Goal: Use online tool/utility: Utilize a website feature to perform a specific function

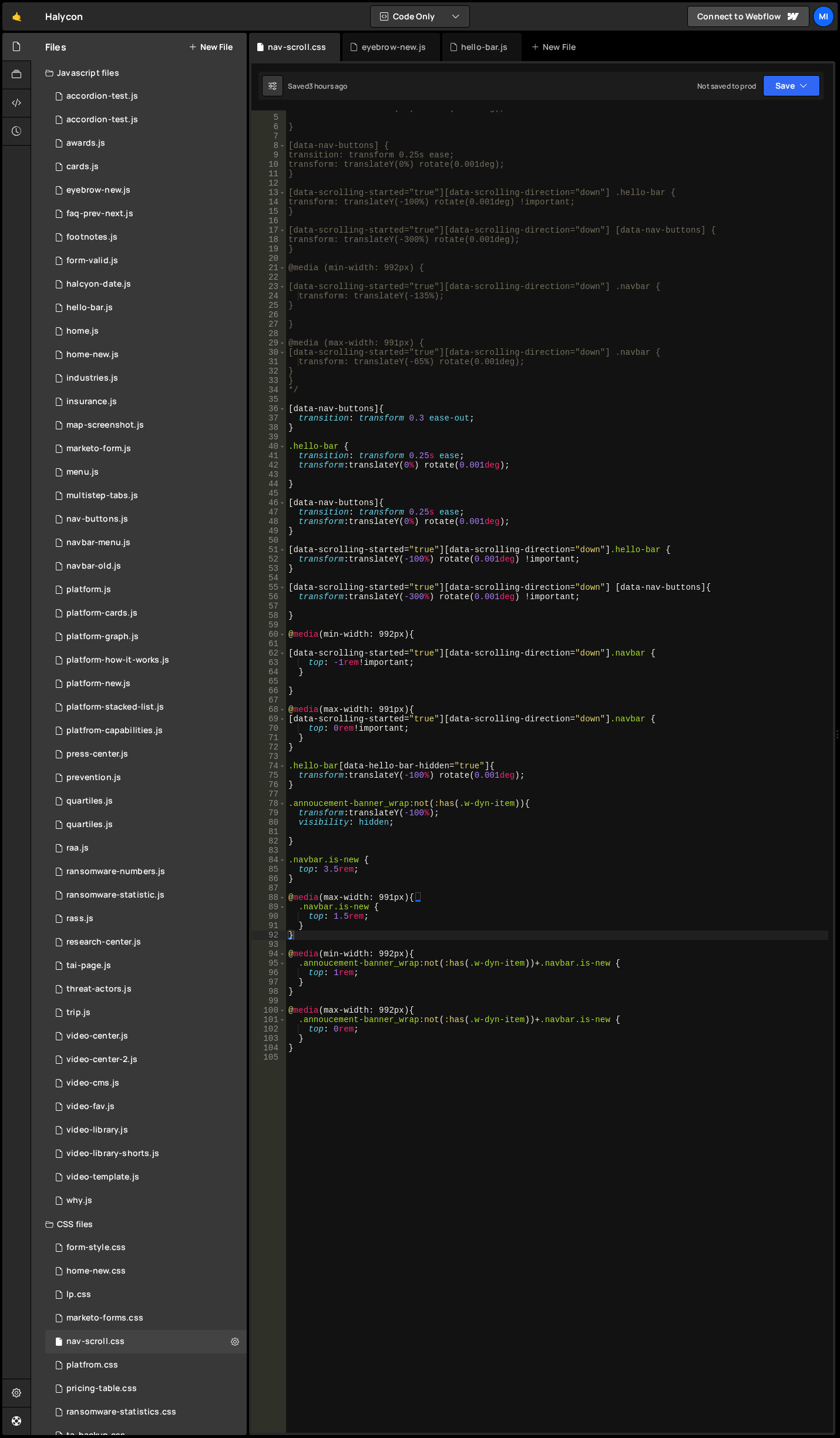
scroll to position [35, 0]
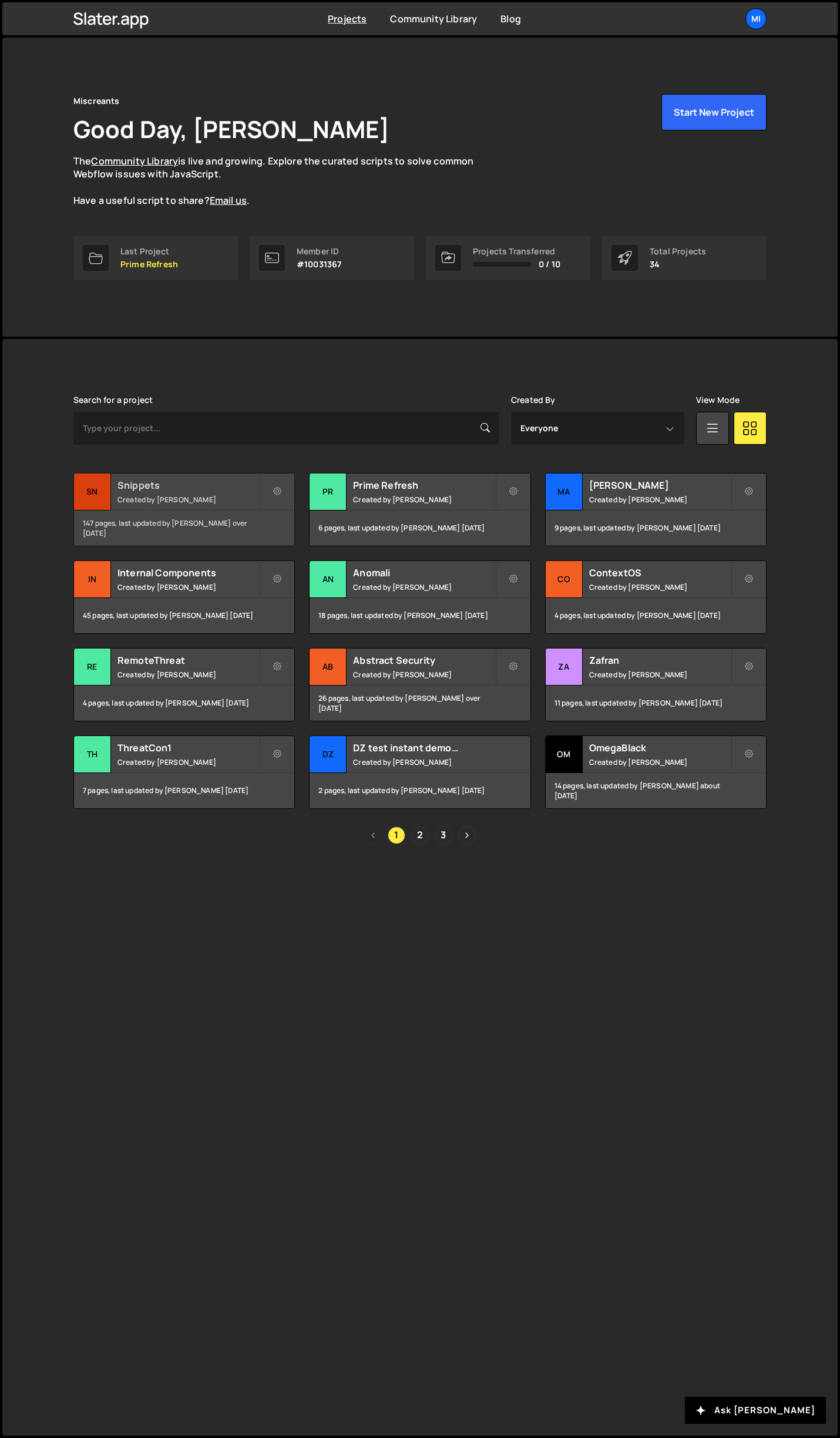
click at [207, 487] on h2 "Snippets" at bounding box center [188, 485] width 141 height 13
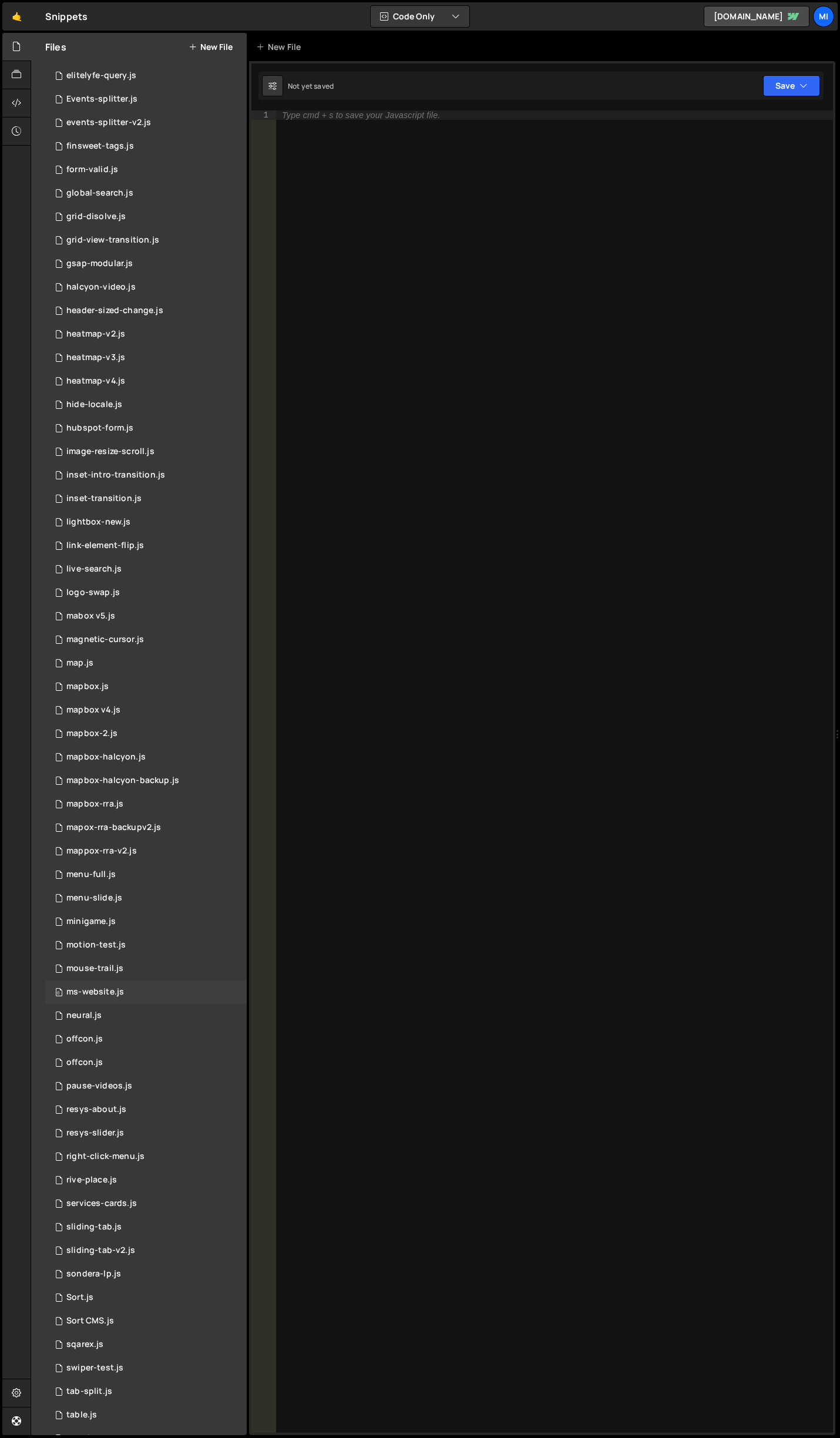
scroll to position [1057, 0]
click at [121, 1253] on div "0 sondera-lp.js 0" at bounding box center [146, 1247] width 202 height 23
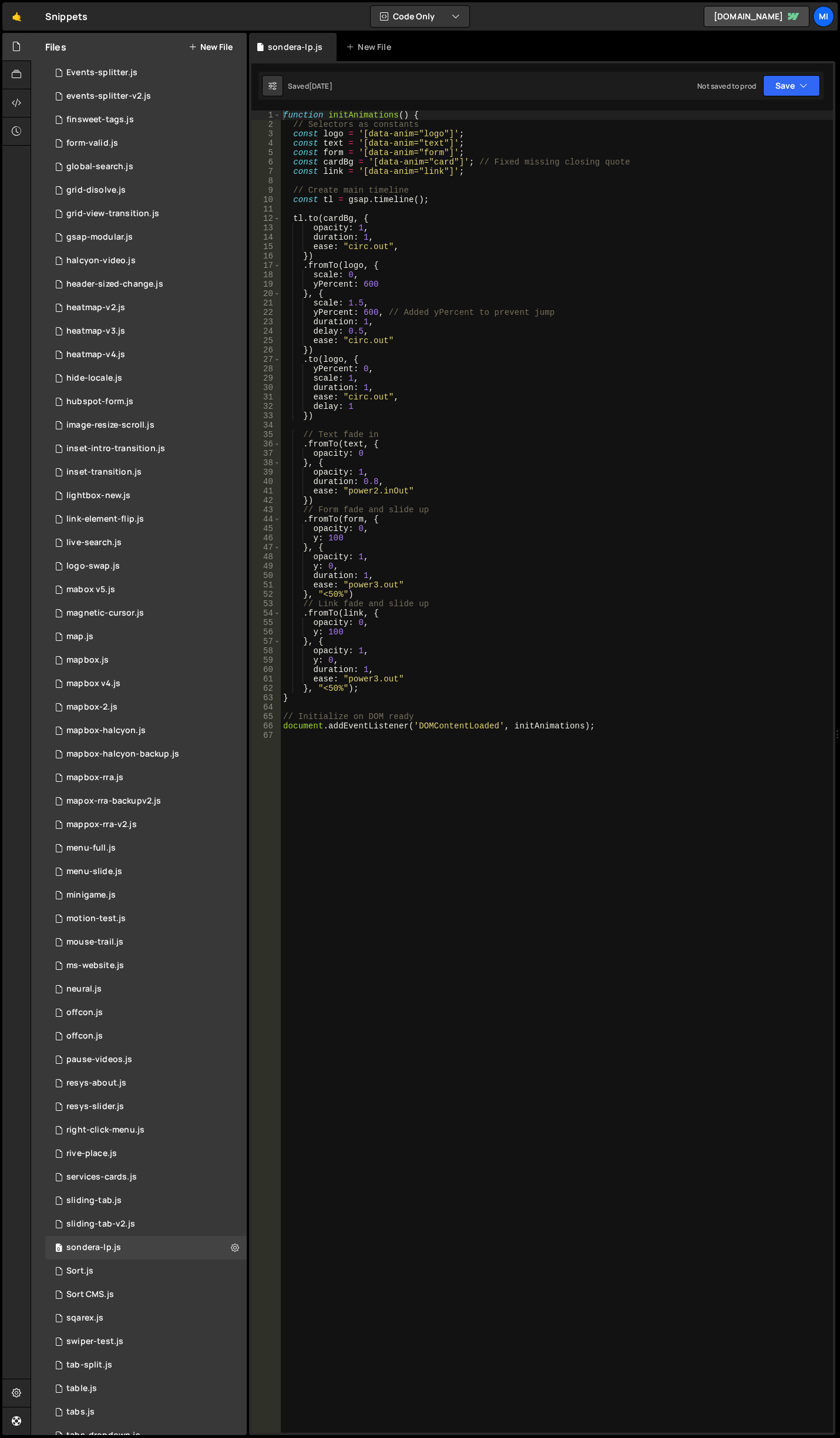
click at [496, 400] on div "function initAnimations ( ) { // Selectors as constants const logo = '[data-ani…" at bounding box center [557, 781] width 552 height 1341
drag, startPoint x: 289, startPoint y: 143, endPoint x: 564, endPoint y: 146, distance: 275.0
click at [564, 146] on div "function initAnimations ( ) { // Selectors as constants const logo = '[data-ani…" at bounding box center [557, 781] width 552 height 1341
click at [357, 140] on div "function initAnimations ( ) { // Selectors as constants const logo = '[data-ani…" at bounding box center [557, 771] width 552 height 1322
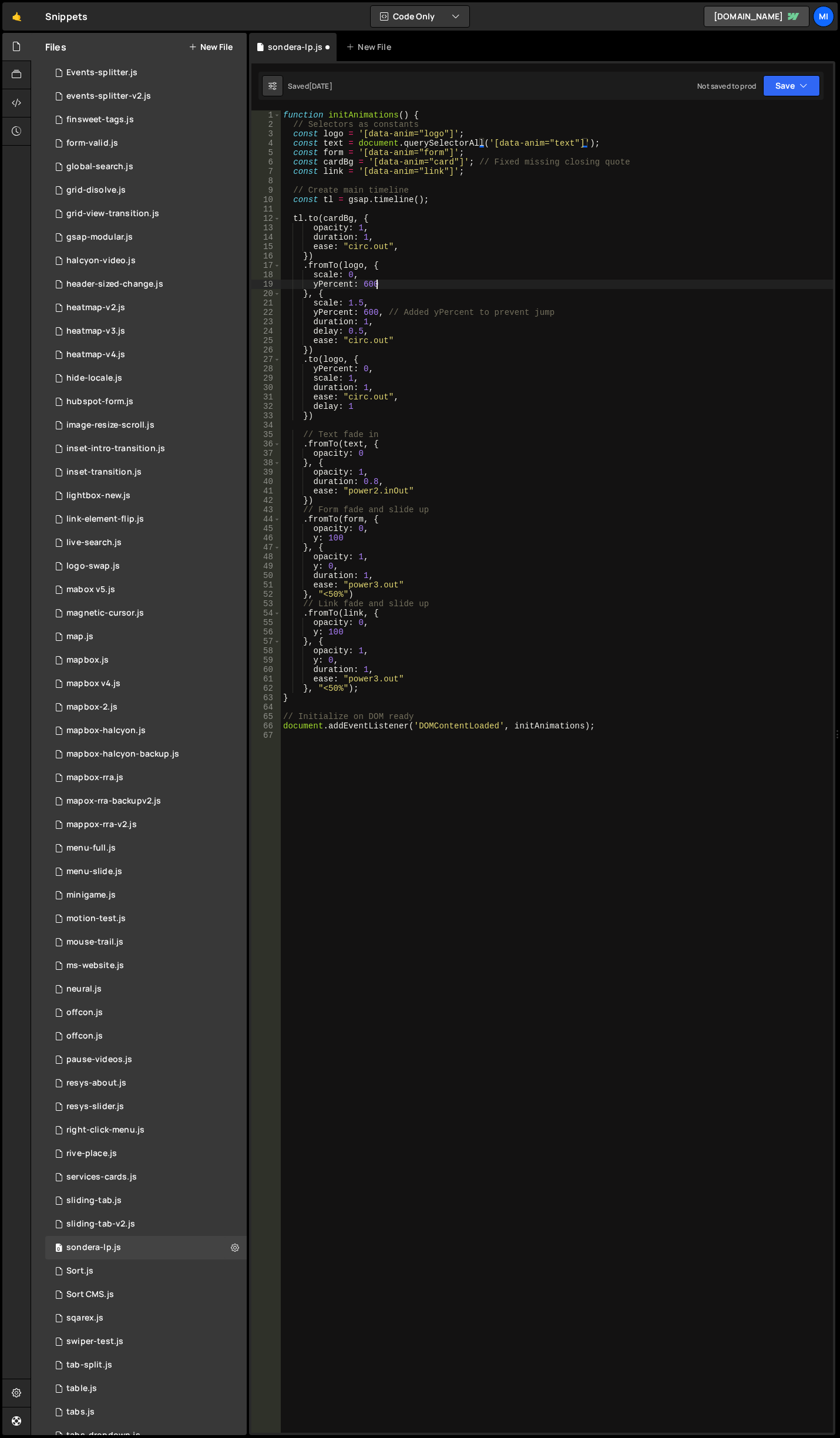
click at [537, 281] on div "function initAnimations ( ) { // Selectors as constants const logo = '[data-ani…" at bounding box center [557, 781] width 552 height 1341
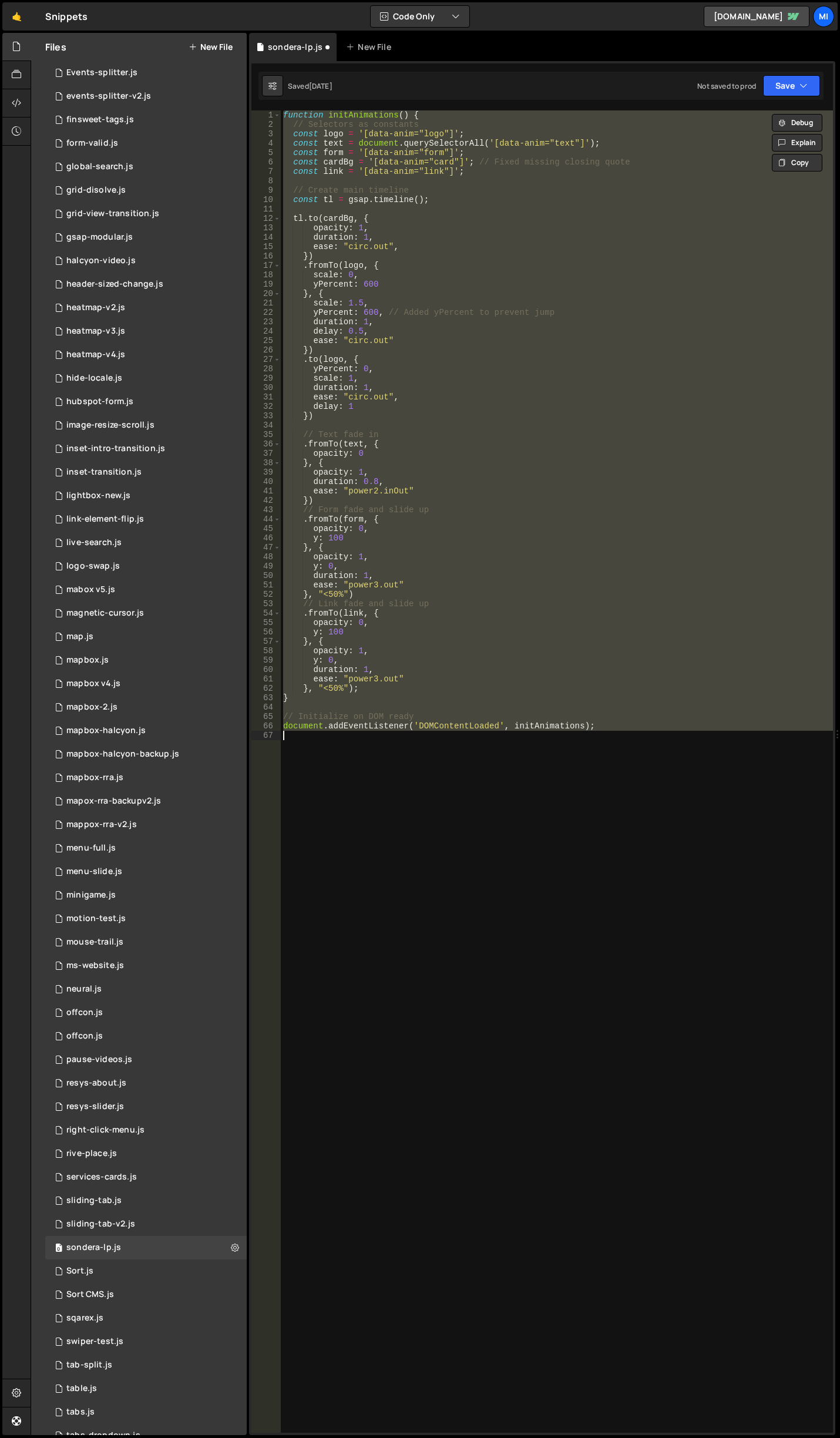
click at [379, 139] on div "function initAnimations ( ) { // Selectors as constants const logo = '[data-ani…" at bounding box center [557, 771] width 552 height 1322
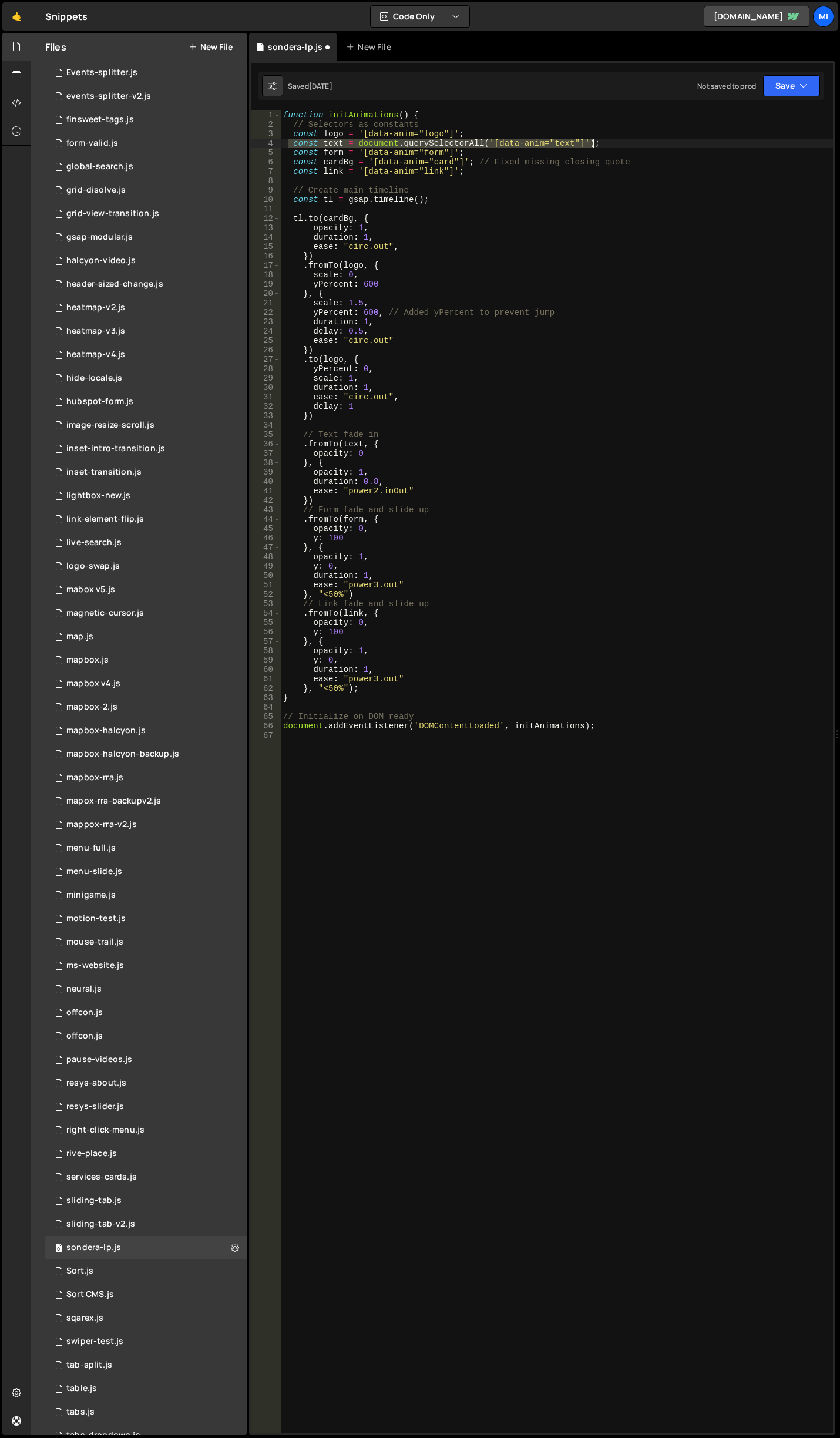
drag, startPoint x: 290, startPoint y: 140, endPoint x: 757, endPoint y: 140, distance: 467.0
click at [757, 140] on div "function initAnimations ( ) { // Selectors as constants const logo = '[data-ani…" at bounding box center [557, 781] width 552 height 1341
click at [610, 145] on div "function initAnimations ( ) { // Selectors as constants const logo = '[data-ani…" at bounding box center [557, 771] width 552 height 1322
drag, startPoint x: 604, startPoint y: 143, endPoint x: 282, endPoint y: 144, distance: 322.0
click at [282, 144] on div "function initAnimations ( ) { // Selectors as constants const logo = '[data-ani…" at bounding box center [557, 781] width 552 height 1341
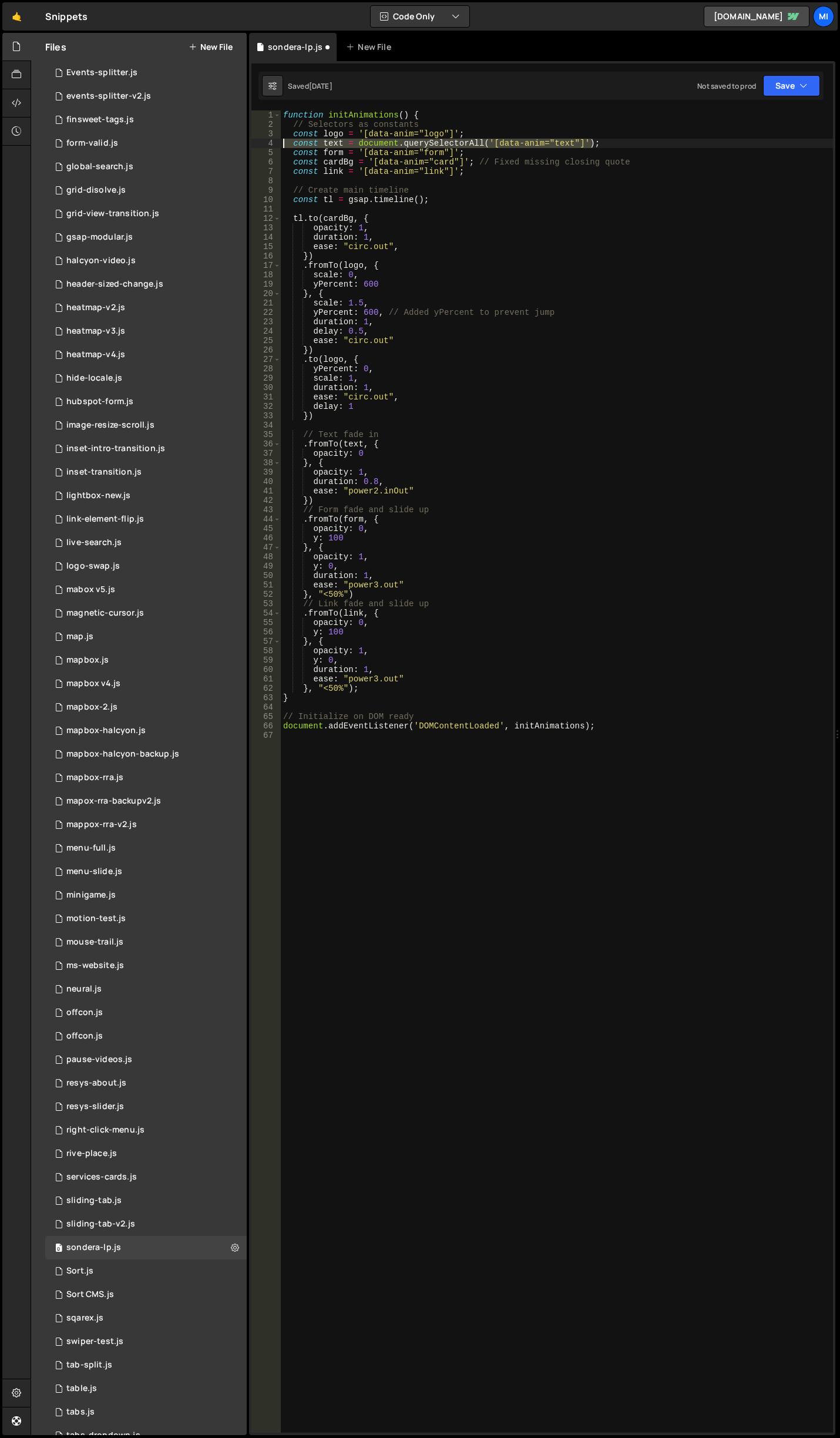
paste textarea "const textElements"
click at [397, 477] on div "function initAnimations ( ) { // Selectors as constants const logo = '[data-ani…" at bounding box center [557, 781] width 552 height 1341
type textarea "duration: 0.8,"
click at [395, 165] on div "function initAnimations ( ) { // Selectors as constants const logo = '[data-ani…" at bounding box center [557, 781] width 552 height 1341
drag, startPoint x: 382, startPoint y: 146, endPoint x: 338, endPoint y: 138, distance: 44.7
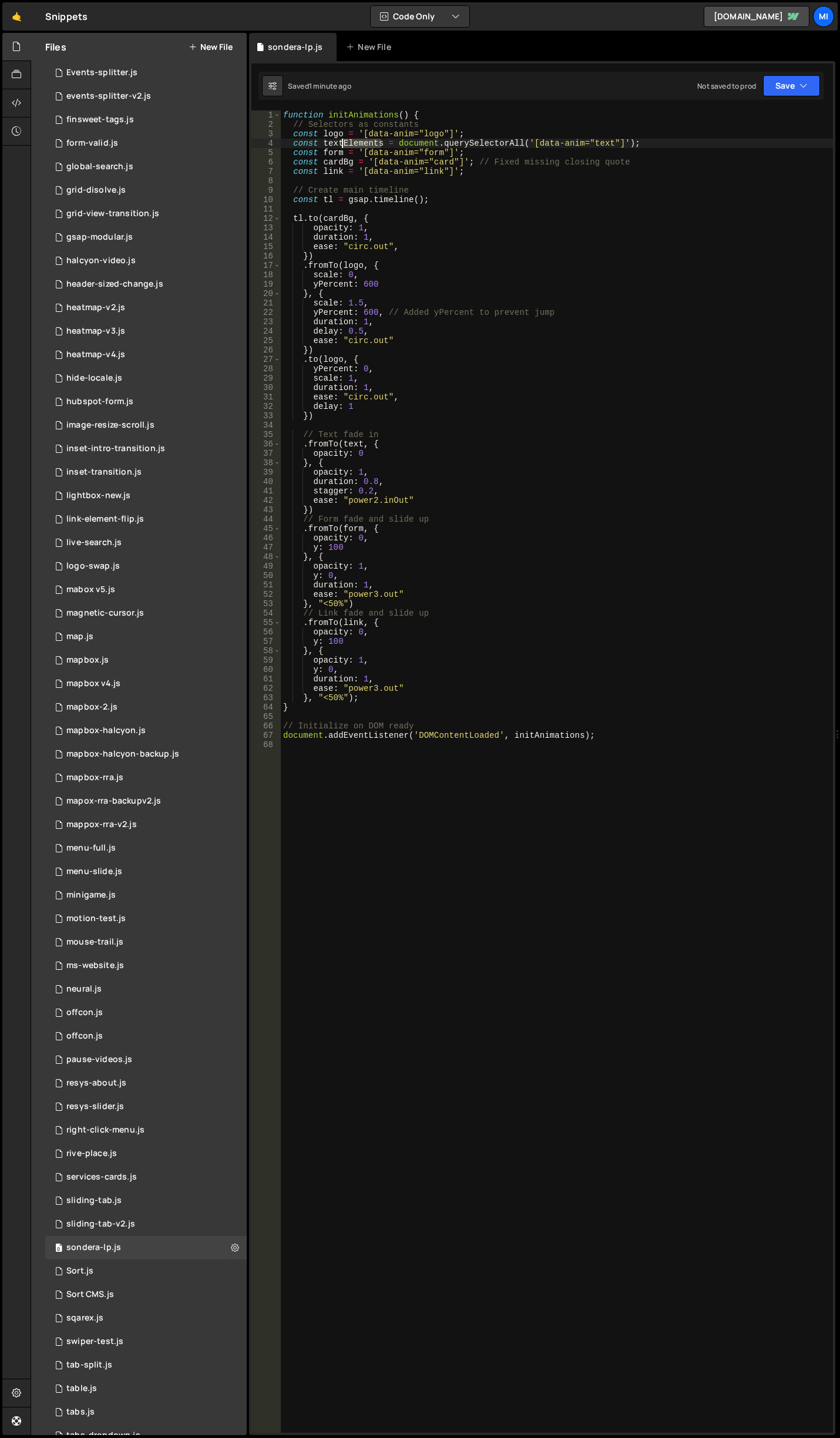
click at [342, 144] on div "function initAnimations ( ) { // Selectors as constants const logo = '[data-ani…" at bounding box center [557, 781] width 552 height 1341
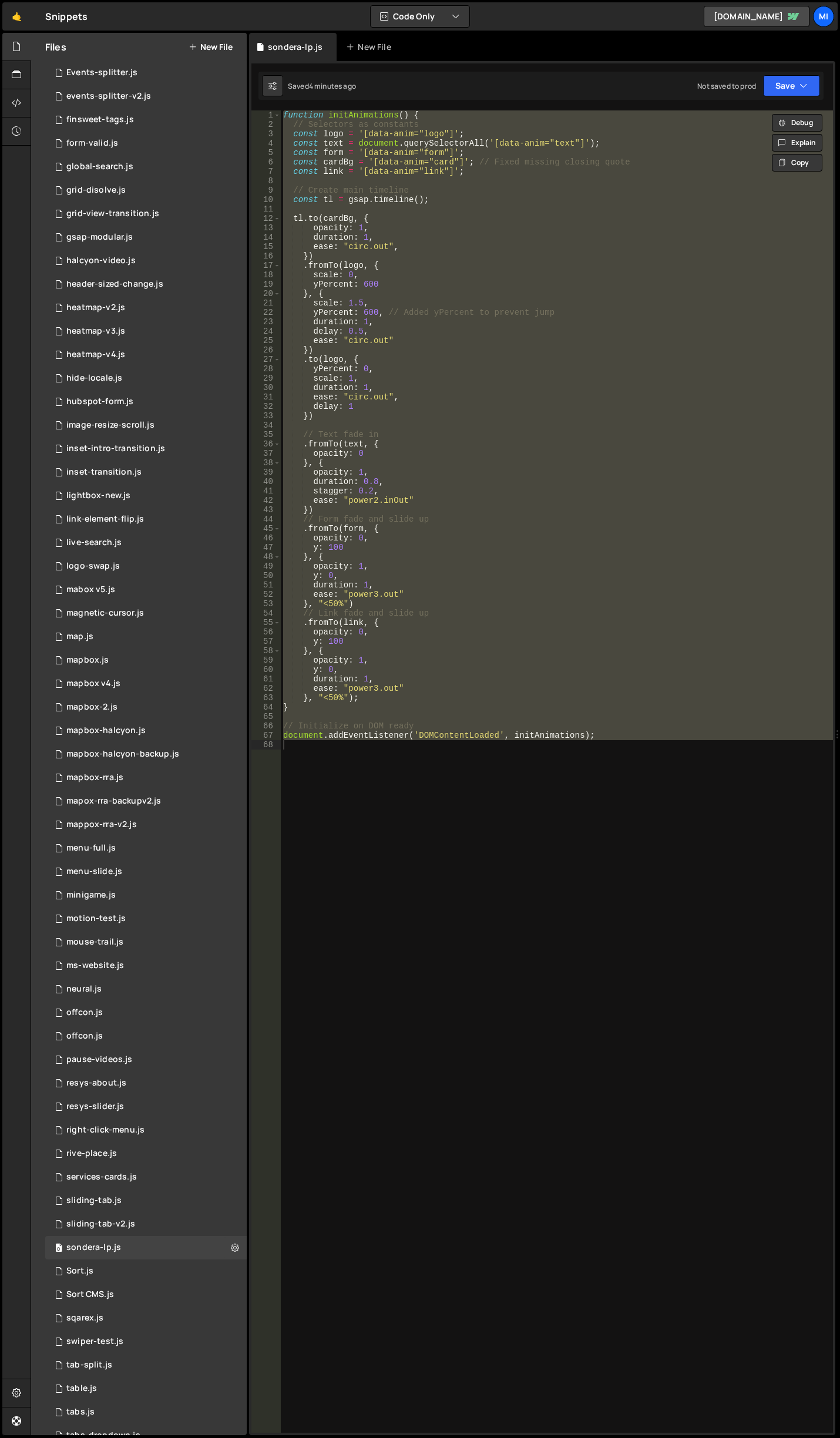
click at [464, 476] on div "function initAnimations ( ) { // Selectors as constants const logo = '[data-ani…" at bounding box center [557, 771] width 552 height 1322
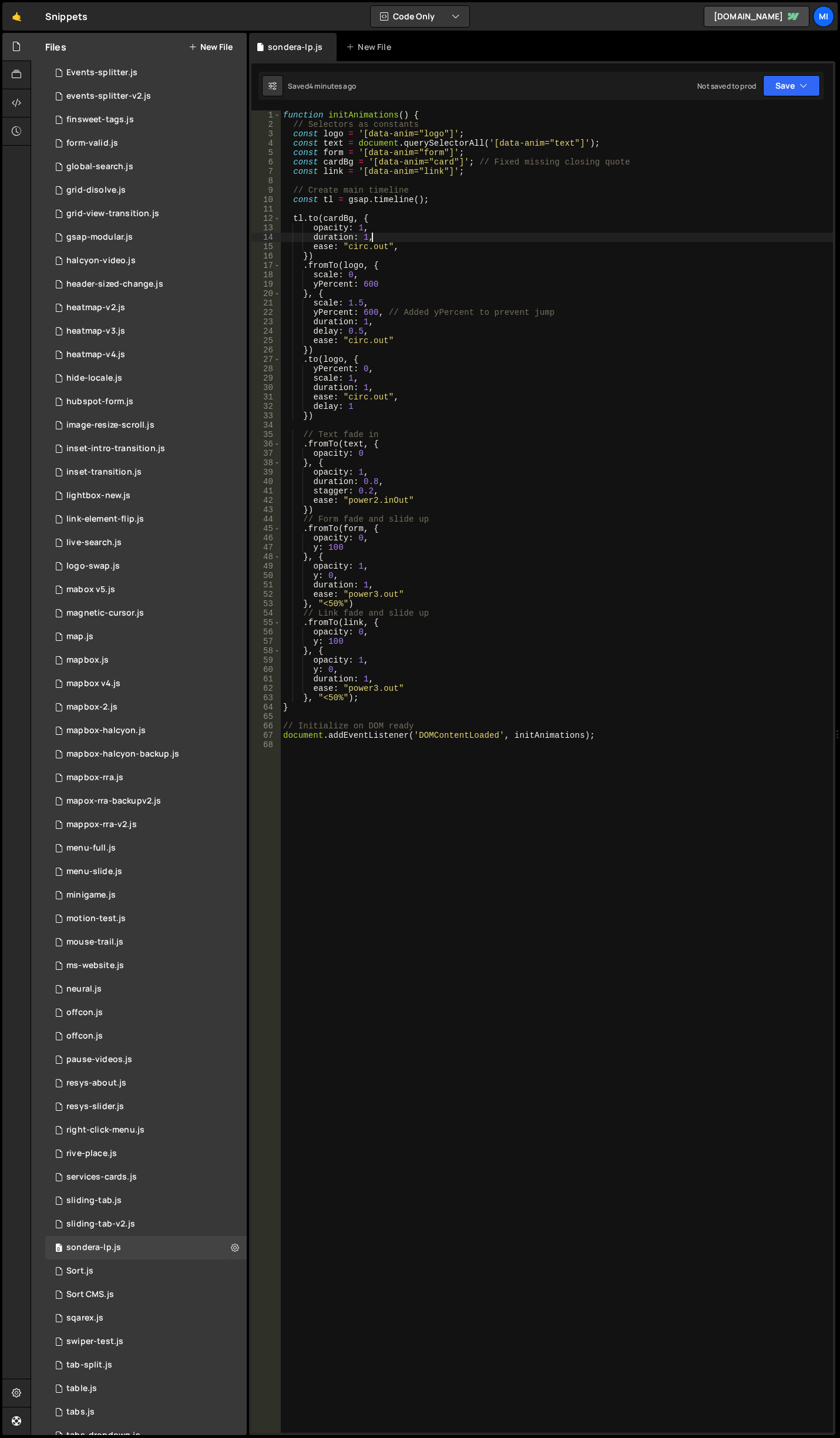
click at [402, 233] on div "function initAnimations ( ) { // Selectors as constants const logo = '[data-ani…" at bounding box center [557, 781] width 552 height 1341
click at [403, 248] on div "function initAnimations ( ) { // Selectors as constants const logo = '[data-ani…" at bounding box center [557, 781] width 552 height 1341
click at [405, 239] on div "function initAnimations ( ) { // Selectors as constants const logo = '[data-ani…" at bounding box center [557, 781] width 552 height 1341
type textarea "duration: 1,"
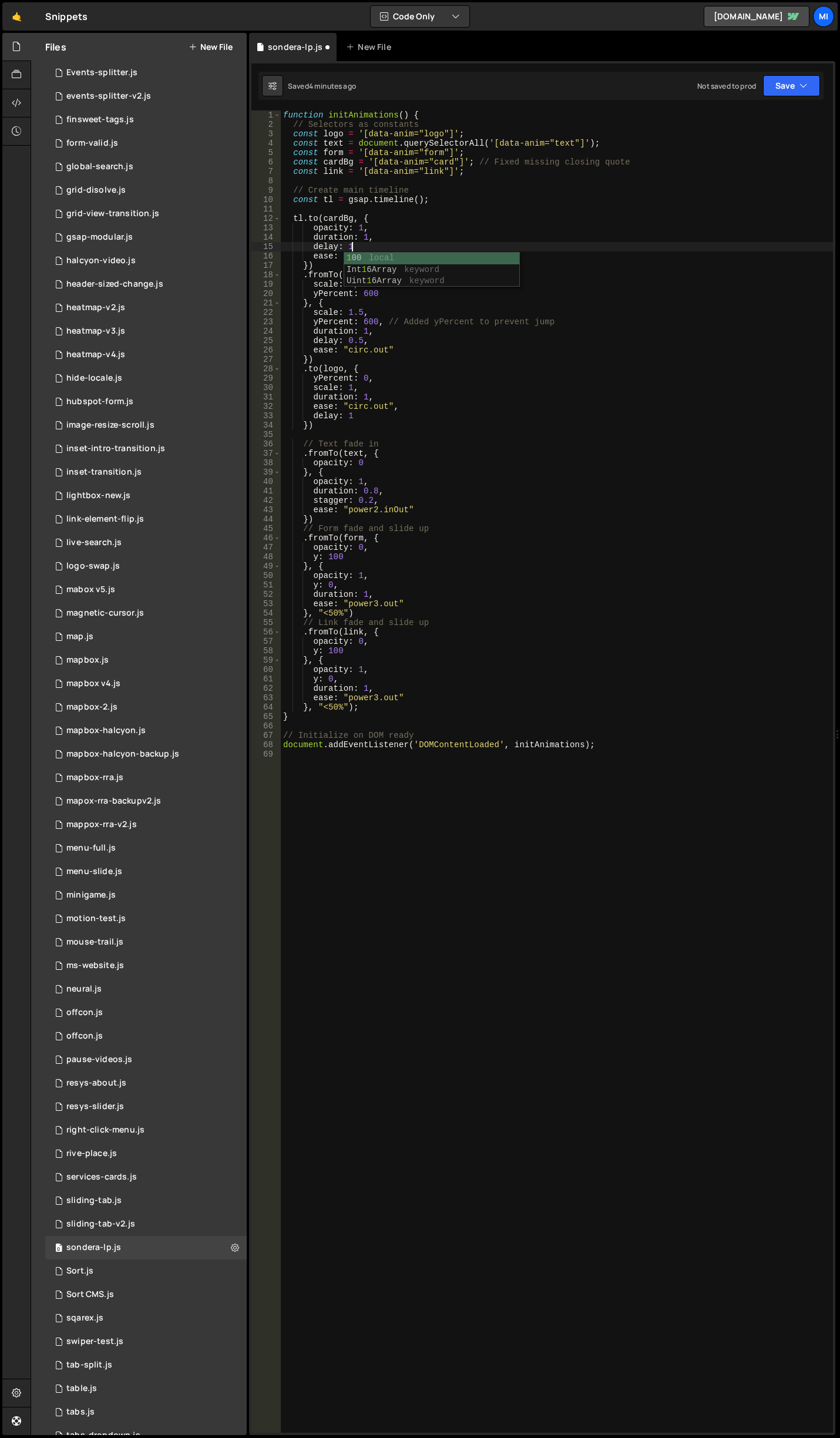
scroll to position [0, 4]
click at [364, 233] on div "function initAnimations ( ) { // Selectors as constants const logo = '[data-ani…" at bounding box center [557, 781] width 552 height 1341
click at [352, 249] on div "function initAnimations ( ) { // Selectors as constants const logo = '[data-ani…" at bounding box center [557, 781] width 552 height 1341
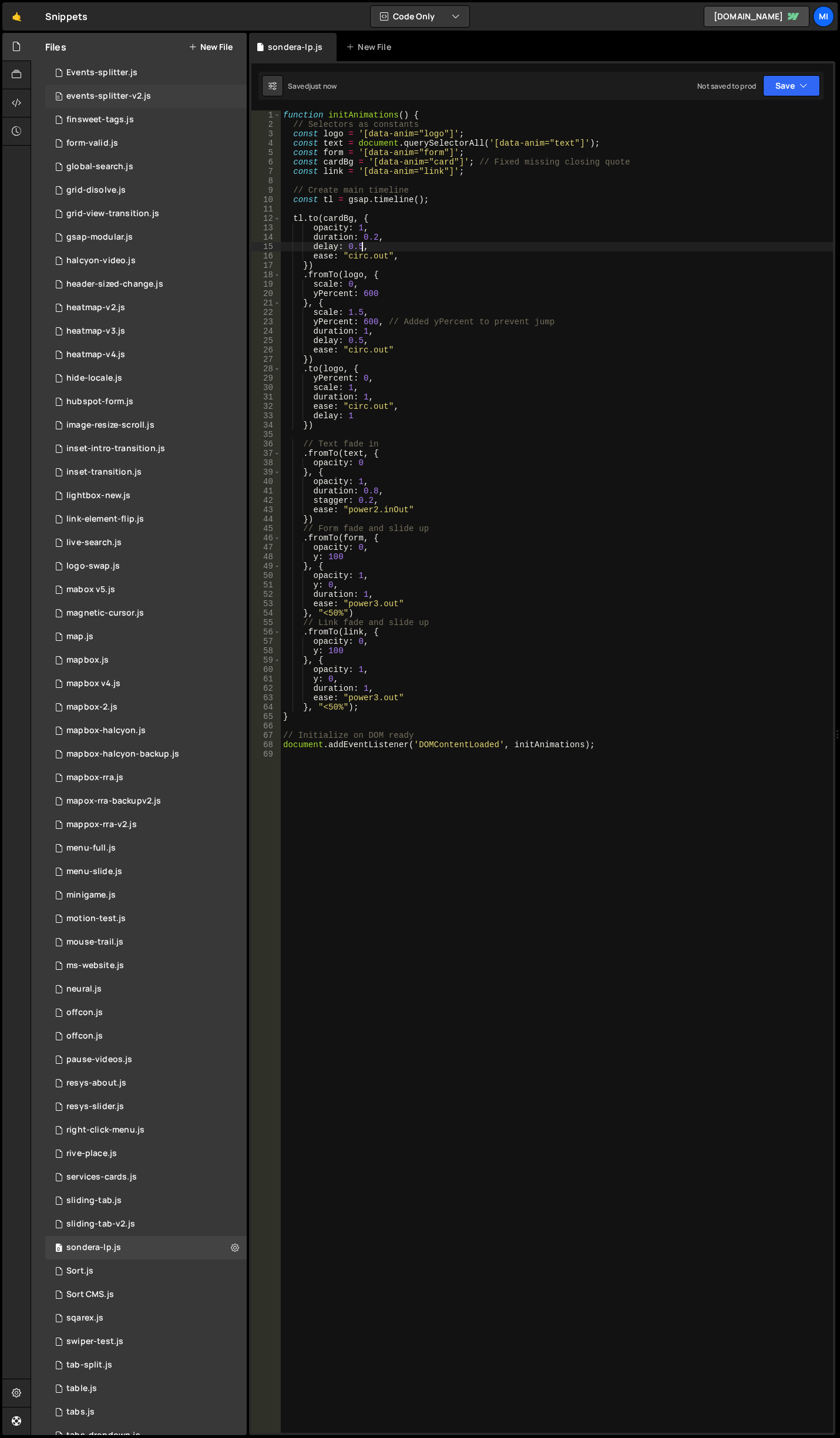
type textarea "delay: 0.5,"
